Goal: Task Accomplishment & Management: Manage account settings

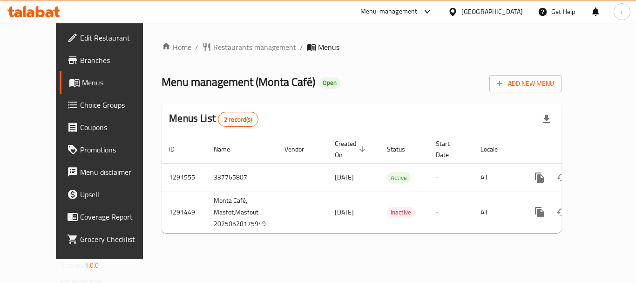
click at [393, 12] on div "Menu-management" at bounding box center [389, 11] width 57 height 11
click at [376, 80] on div "Restaurant-Management" at bounding box center [339, 80] width 88 height 21
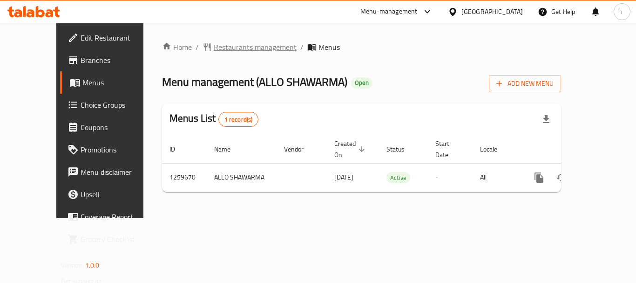
click at [238, 48] on span "Restaurants management" at bounding box center [255, 46] width 83 height 11
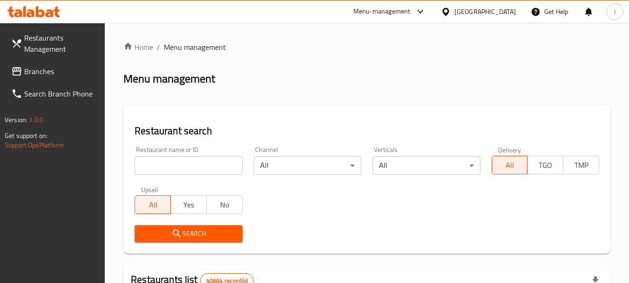
click at [199, 166] on input "search" at bounding box center [189, 165] width 108 height 19
paste input "684653"
type input "684653"
click button "Search" at bounding box center [189, 233] width 108 height 17
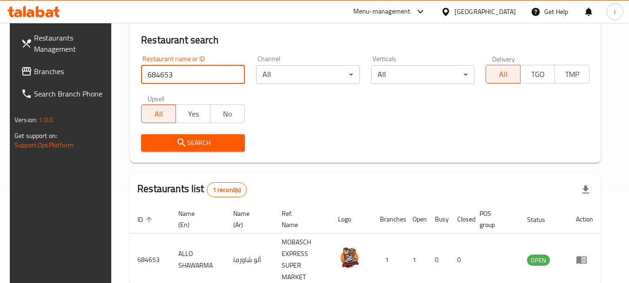
scroll to position [133, 0]
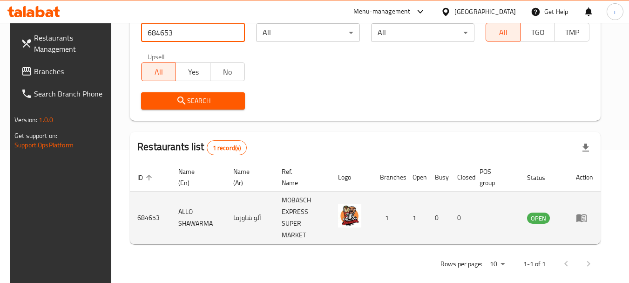
click at [588, 215] on icon "enhanced table" at bounding box center [581, 217] width 11 height 11
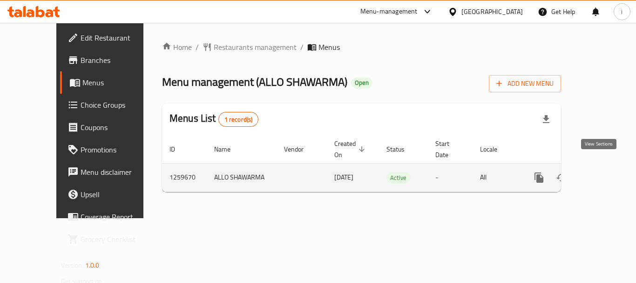
click at [602, 173] on icon "enhanced table" at bounding box center [606, 177] width 8 height 8
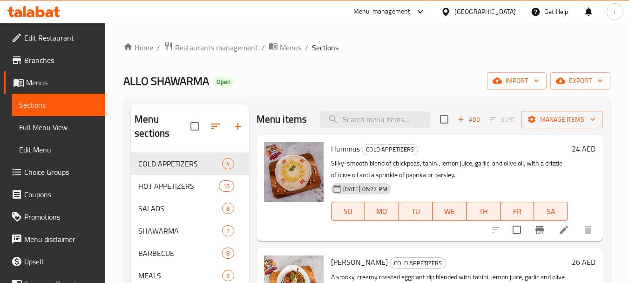
click at [44, 173] on span "Choice Groups" at bounding box center [61, 171] width 74 height 11
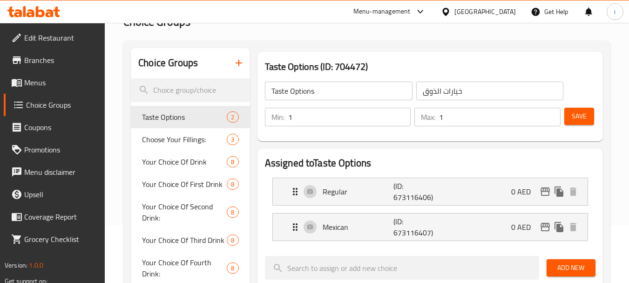
scroll to position [140, 0]
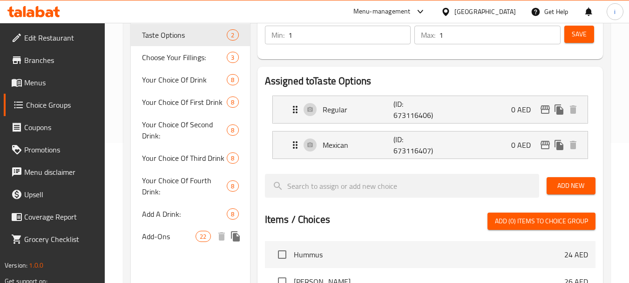
click at [164, 237] on span "Add-Ons" at bounding box center [169, 236] width 54 height 11
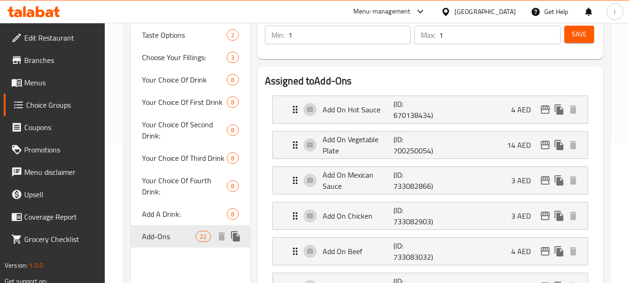
type input "Add-Ons"
type input "الإضافات"
type input "0"
type input "22"
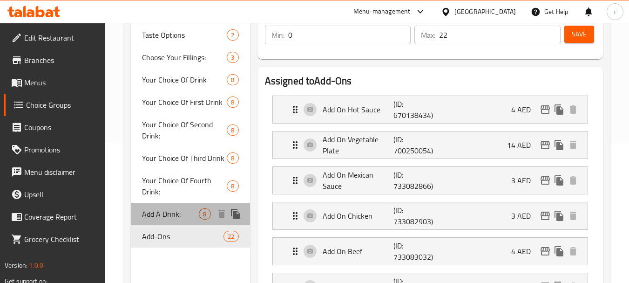
click at [171, 215] on span "Add A Drink:" at bounding box center [170, 213] width 57 height 11
type input "Add A Drink:"
type input "أضف مشروبًا:"
type input "8"
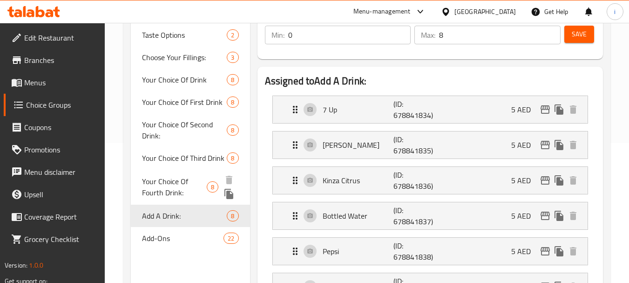
click at [182, 188] on span "Your Choice Of Fourth Drink:" at bounding box center [174, 187] width 65 height 22
type input "Your Choice Of Fourth Drink:"
type input "اختيارك للمشروب الرابع:"
type input "1"
